Goal: Transaction & Acquisition: Purchase product/service

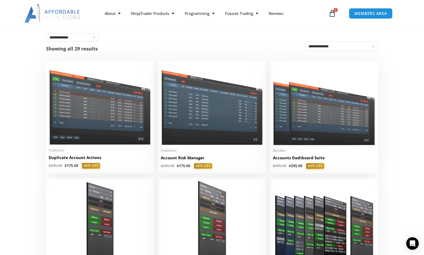
scroll to position [89, 0]
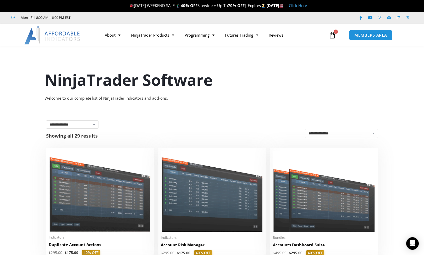
scroll to position [0, 0]
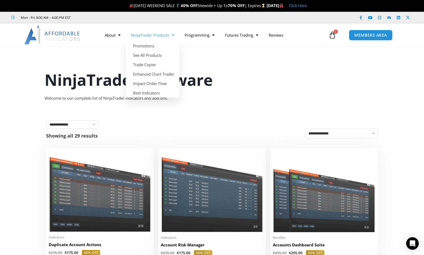
click at [143, 35] on link "NinjaTrader Products" at bounding box center [153, 35] width 54 height 12
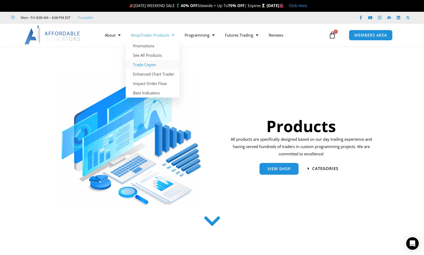
click at [147, 66] on link "Trade Copier" at bounding box center [153, 64] width 54 height 9
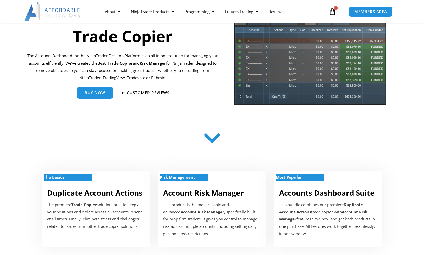
scroll to position [58, 0]
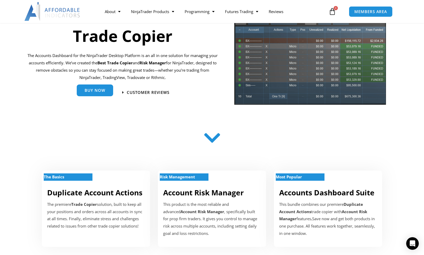
click at [88, 90] on span "Buy Now" at bounding box center [95, 90] width 21 height 4
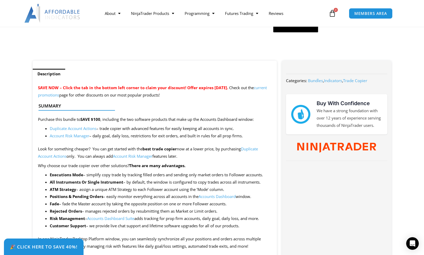
scroll to position [164, 0]
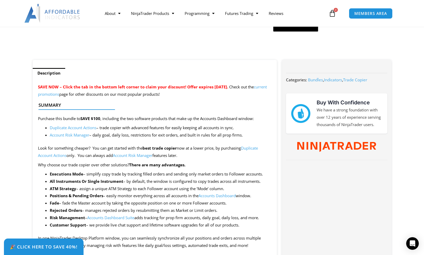
click at [63, 136] on link "Account Risk Manager" at bounding box center [70, 134] width 40 height 5
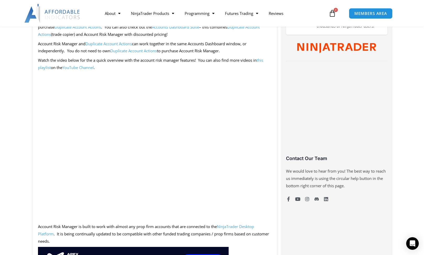
scroll to position [255, 0]
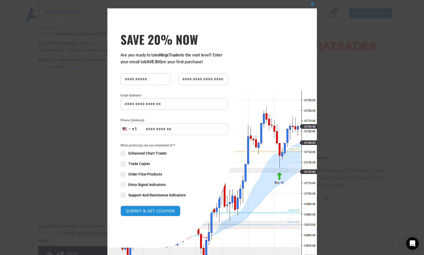
click at [144, 77] on input "text" at bounding box center [145, 79] width 50 height 12
type input "****"
type input "******"
type input "**********"
click at [124, 164] on span at bounding box center [122, 163] width 5 height 5
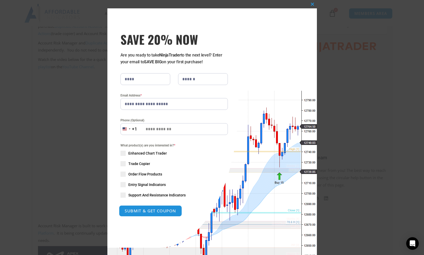
click at [147, 212] on button "SUBMIT & GET COUPON" at bounding box center [150, 210] width 63 height 11
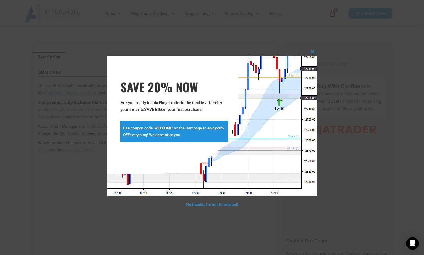
scroll to position [165, 0]
drag, startPoint x: 155, startPoint y: 128, endPoint x: 171, endPoint y: 128, distance: 16.5
click at [171, 128] on strong "WELCOME" at bounding box center [163, 128] width 18 height 5
copy p "WELCOME"
click at [312, 52] on span at bounding box center [312, 51] width 8 height 3
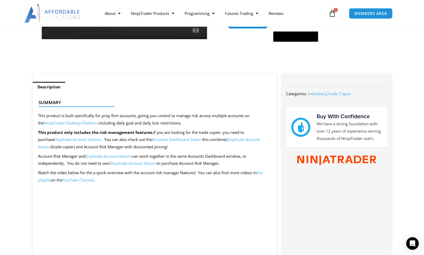
scroll to position [132, 0]
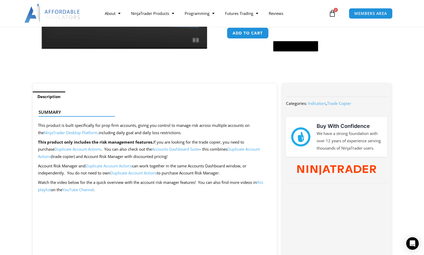
click at [247, 36] on button "Add to cart" at bounding box center [248, 32] width 42 height 11
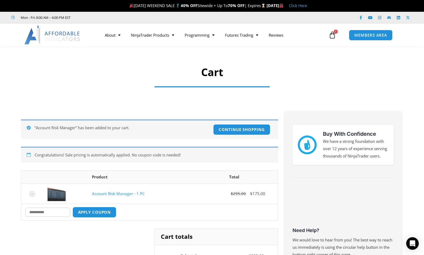
click at [49, 210] on input "Coupon:" at bounding box center [47, 212] width 45 height 9
paste input "*******"
type input "*******"
click at [94, 210] on button "Apply coupon" at bounding box center [94, 212] width 46 height 11
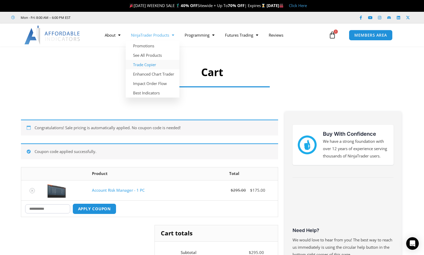
click at [144, 62] on link "Trade Copier" at bounding box center [153, 64] width 54 height 9
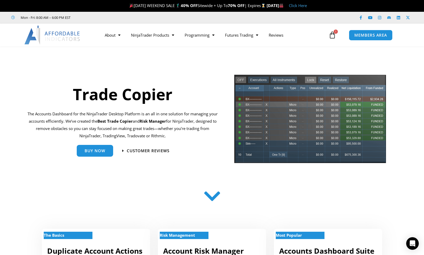
click at [178, 73] on div "Trade Copier The Accounts Dashboard for the NinjaTrader Desktop Platform is an …" at bounding box center [127, 120] width 207 height 99
click at [144, 37] on link "NinjaTrader Products" at bounding box center [153, 35] width 54 height 12
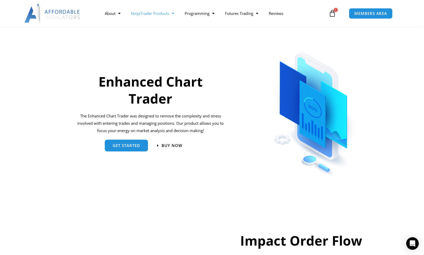
scroll to position [201, 0]
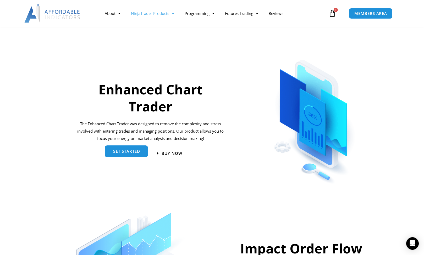
click at [123, 151] on span "get started" at bounding box center [126, 151] width 27 height 4
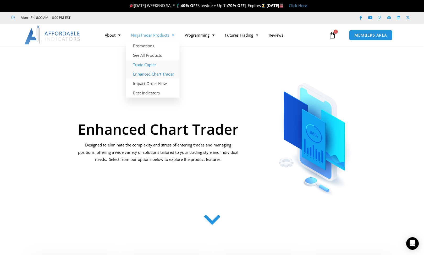
click at [138, 64] on link "Trade Copier" at bounding box center [153, 64] width 54 height 9
